Goal: Transaction & Acquisition: Obtain resource

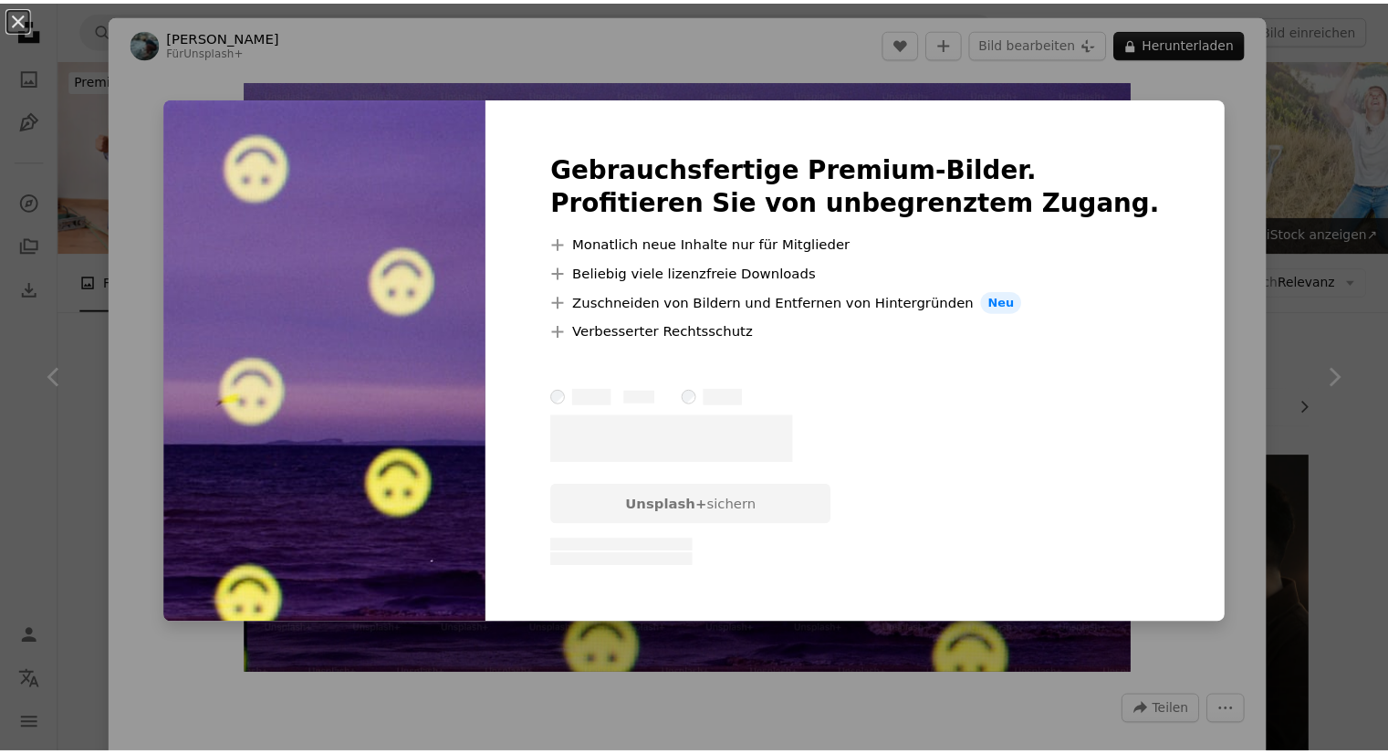
scroll to position [14854, 0]
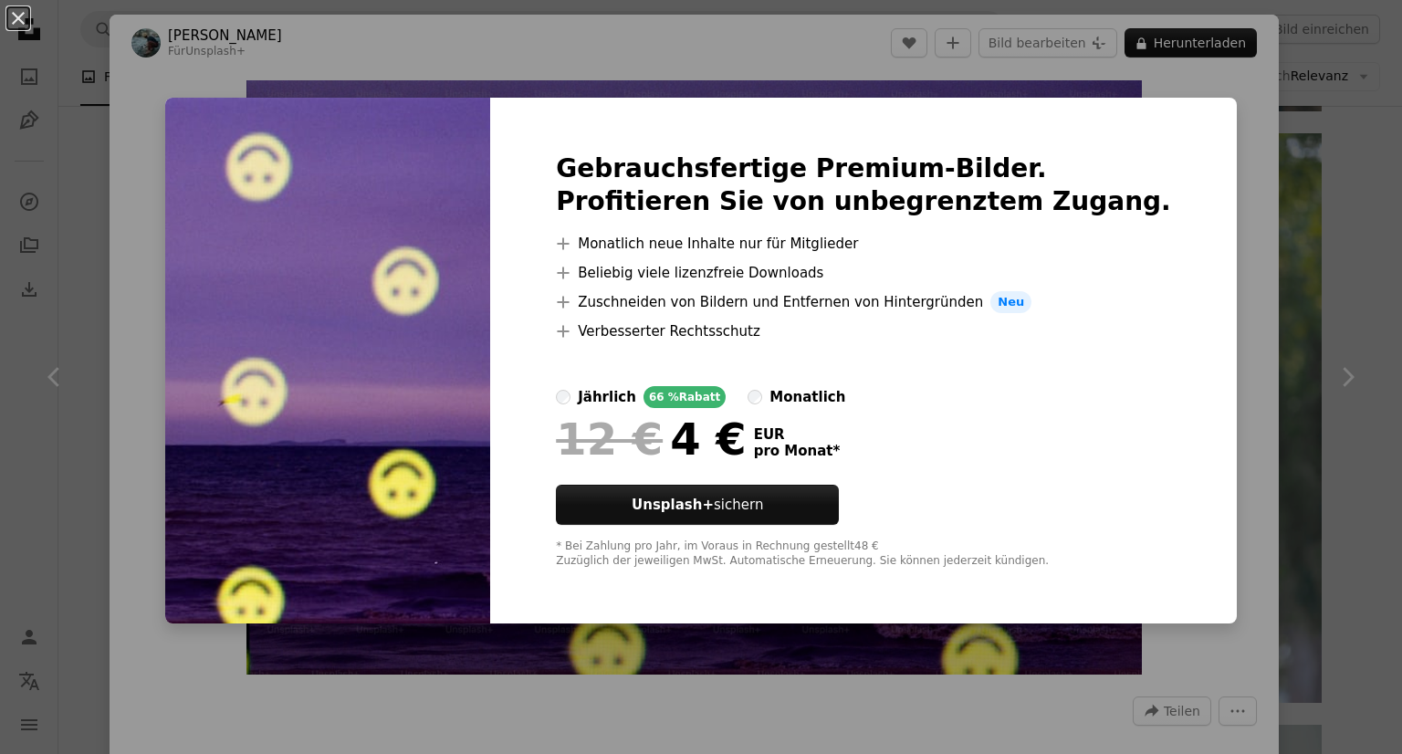
click at [1219, 151] on div "An X shape Gebrauchsfertige Premium-Bilder. Profitieren Sie von unbegrenztem Zu…" at bounding box center [701, 377] width 1402 height 754
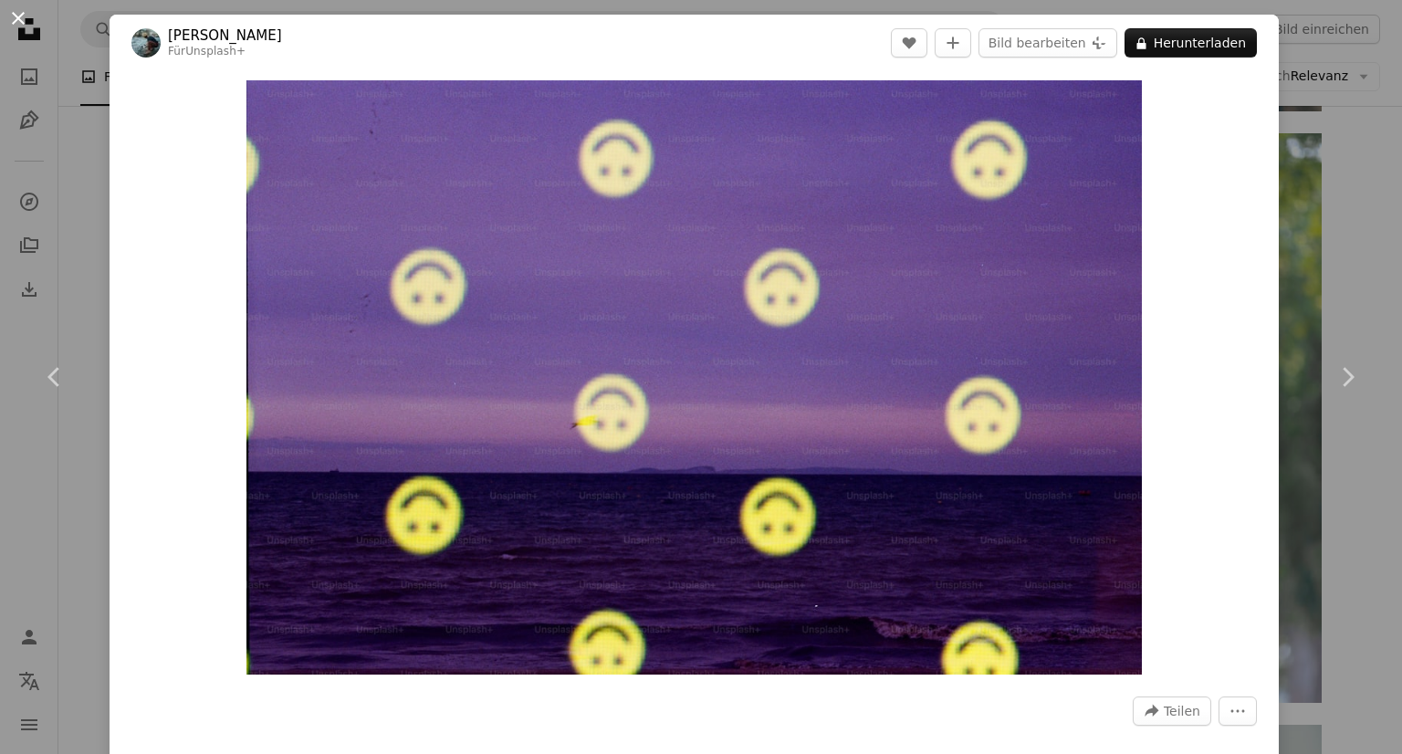
click at [16, 18] on button "An X shape" at bounding box center [18, 18] width 22 height 22
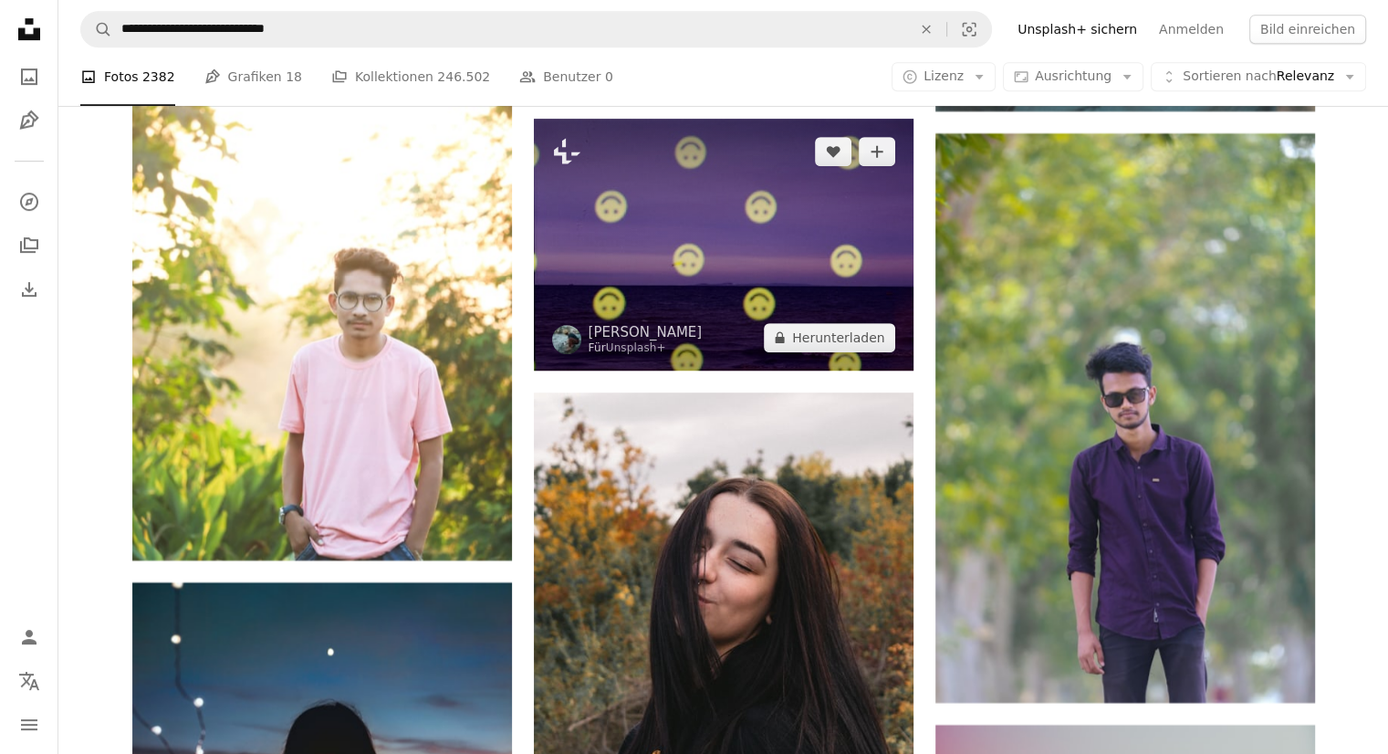
click at [628, 143] on img at bounding box center [724, 245] width 380 height 252
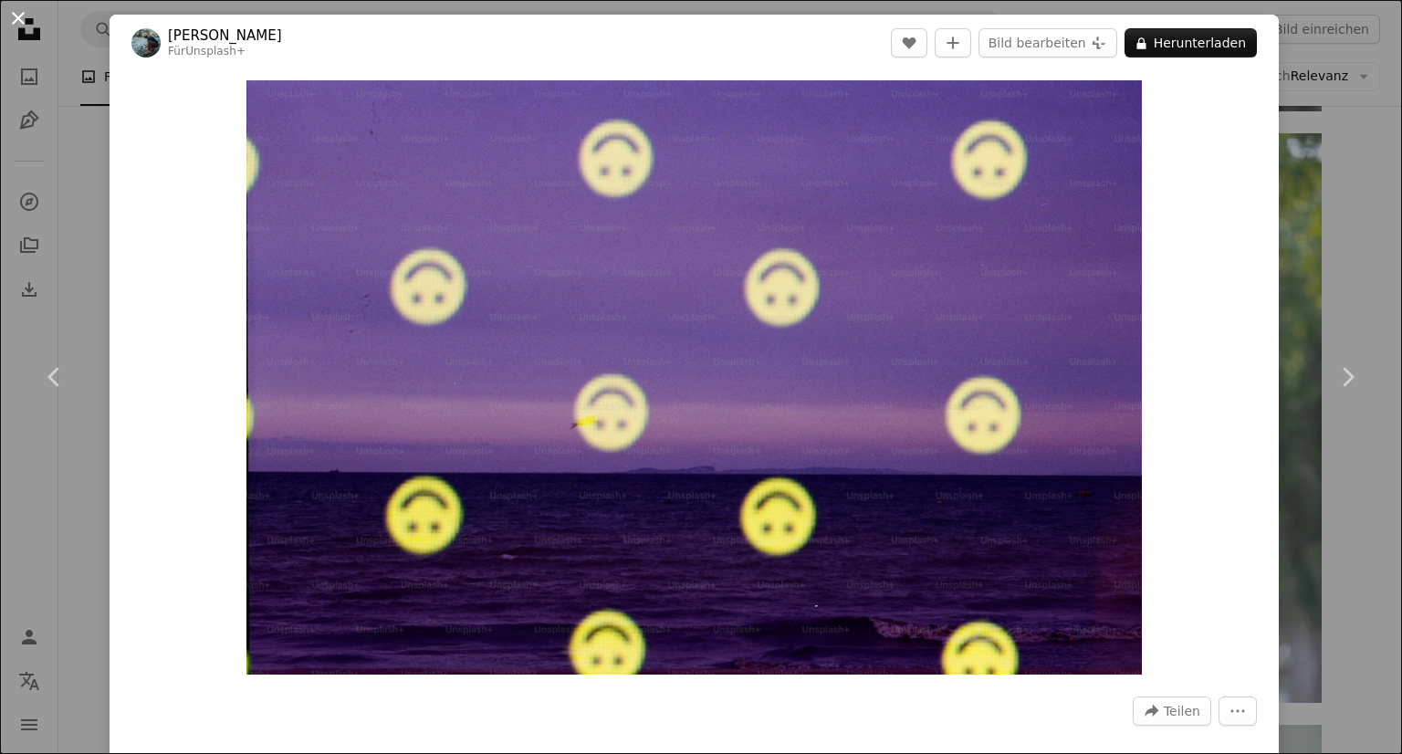
click at [18, 16] on button "An X shape" at bounding box center [18, 18] width 22 height 22
